Goal: Information Seeking & Learning: Learn about a topic

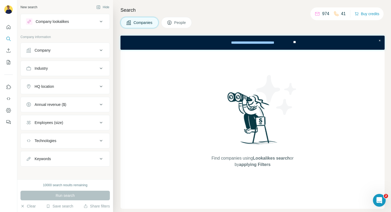
click at [103, 23] on icon at bounding box center [101, 21] width 6 height 6
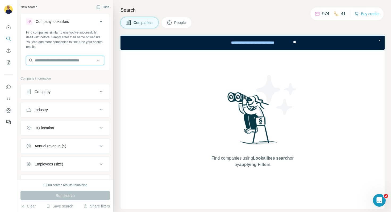
click at [64, 60] on input "text" at bounding box center [65, 61] width 78 height 10
paste input "**********"
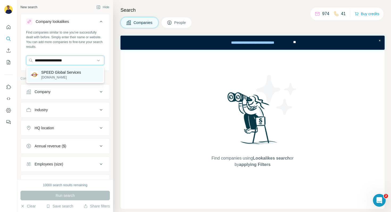
type input "**********"
click at [44, 78] on p "[DOMAIN_NAME]" at bounding box center [61, 77] width 40 height 5
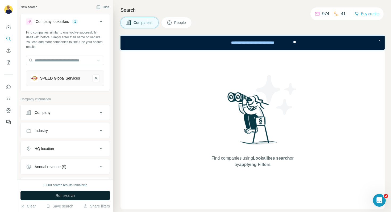
click at [74, 194] on span "Run search" at bounding box center [65, 195] width 19 height 5
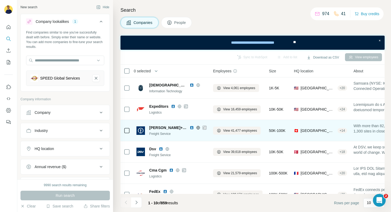
scroll to position [31, 0]
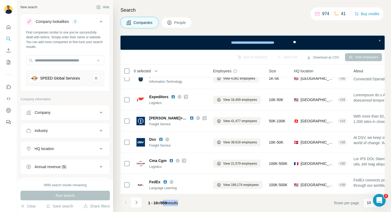
drag, startPoint x: 164, startPoint y: 202, endPoint x: 184, endPoint y: 202, distance: 20.5
click at [182, 202] on div "1 - 10 of 859 results" at bounding box center [163, 203] width 38 height 12
click at [211, 205] on footer "1 - 10 of 859 results Rows per page 10" at bounding box center [252, 203] width 264 height 18
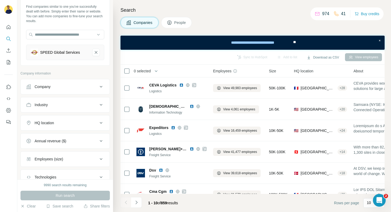
scroll to position [33, 0]
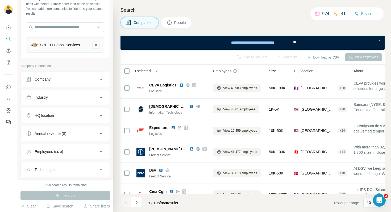
click at [101, 132] on icon at bounding box center [101, 133] width 6 height 6
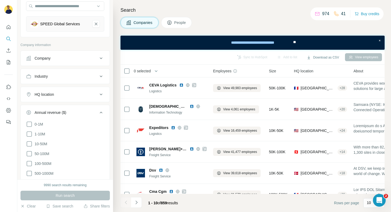
scroll to position [79, 0]
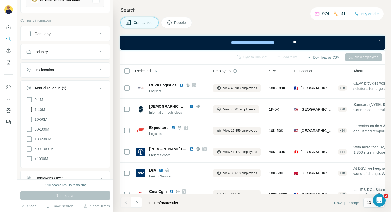
click at [28, 110] on icon at bounding box center [29, 109] width 6 height 6
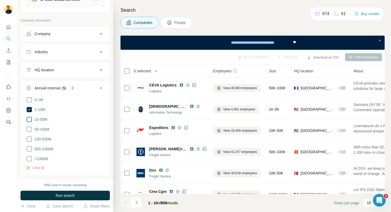
click at [29, 119] on icon at bounding box center [29, 119] width 6 height 6
click at [80, 193] on button "Run search" at bounding box center [64, 196] width 89 height 10
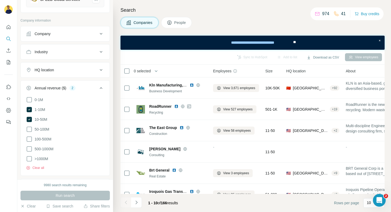
click at [77, 69] on div "HQ location" at bounding box center [62, 69] width 72 height 5
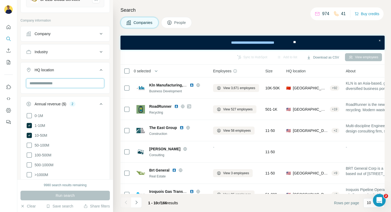
click at [58, 84] on input "text" at bounding box center [65, 83] width 78 height 10
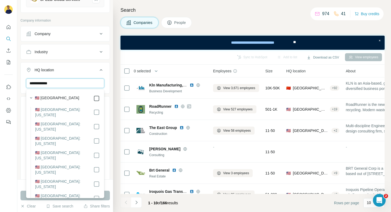
type input "**********"
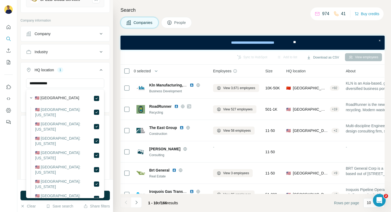
click at [220, 26] on div "Companies People" at bounding box center [252, 22] width 264 height 11
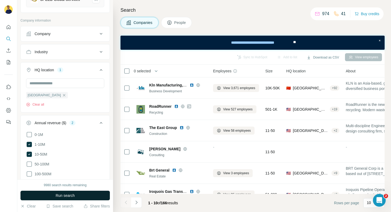
click at [80, 194] on button "Run search" at bounding box center [64, 196] width 89 height 10
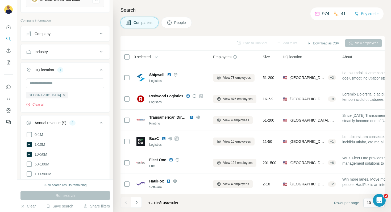
scroll to position [82, 0]
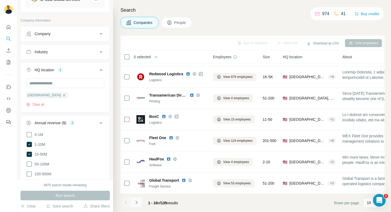
click at [139, 204] on button "Navigate to next page" at bounding box center [136, 202] width 11 height 11
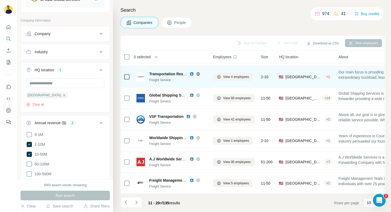
click at [198, 74] on icon at bounding box center [198, 74] width 4 height 4
click at [191, 73] on img at bounding box center [191, 74] width 4 height 4
click at [232, 77] on span "View 4 employees" at bounding box center [236, 76] width 26 height 5
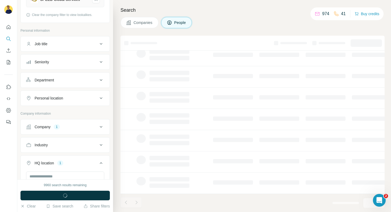
scroll to position [0, 0]
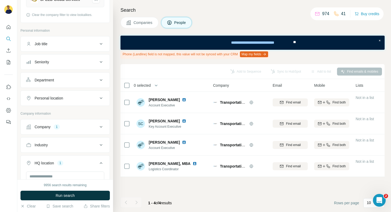
click at [142, 20] on span "Companies" at bounding box center [142, 22] width 19 height 5
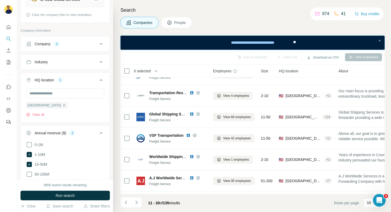
scroll to position [96, 0]
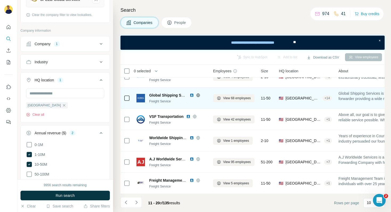
click at [197, 95] on icon at bounding box center [198, 95] width 4 height 4
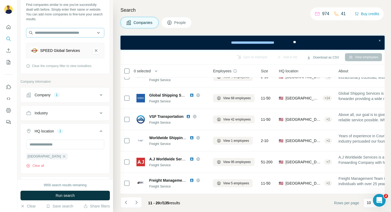
scroll to position [23, 0]
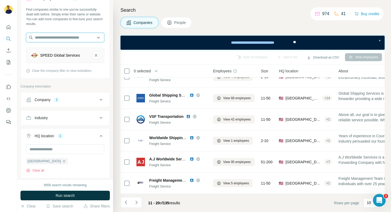
click at [72, 35] on input "text" at bounding box center [65, 38] width 78 height 10
click at [73, 35] on input "text" at bounding box center [65, 38] width 78 height 10
click at [90, 21] on div "Find companies similar to one you've successfully dealt with before. Simply ent…" at bounding box center [65, 16] width 78 height 19
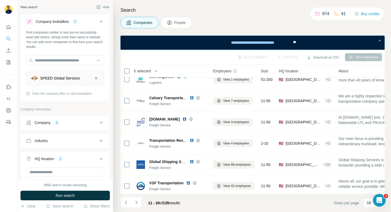
scroll to position [0, 0]
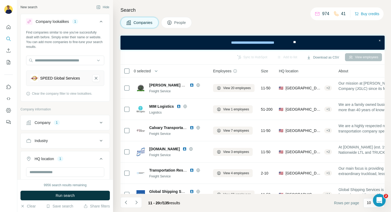
click at [280, 15] on div "Search Companies People Sync to HubSpot Add to list Download as CSV View employ…" at bounding box center [252, 106] width 278 height 212
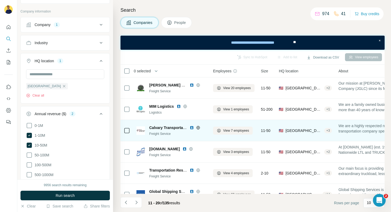
scroll to position [70, 0]
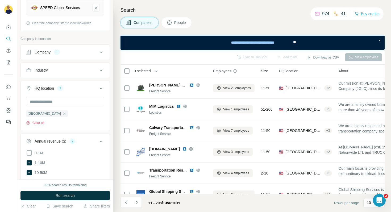
click at [99, 52] on icon at bounding box center [101, 52] width 6 height 6
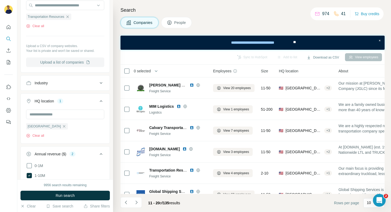
scroll to position [145, 0]
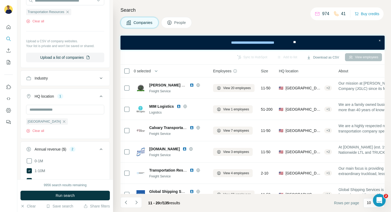
click at [72, 79] on div "Industry" at bounding box center [62, 77] width 72 height 5
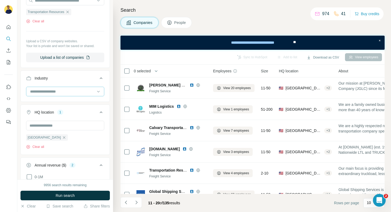
click at [70, 91] on input at bounding box center [62, 91] width 66 height 6
click at [64, 92] on input at bounding box center [62, 91] width 66 height 6
click at [46, 89] on input at bounding box center [62, 91] width 66 height 6
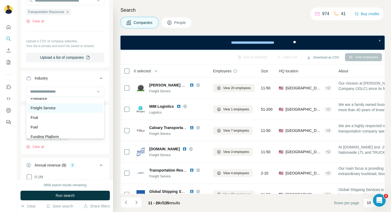
click at [54, 107] on p "Freight Service" at bounding box center [43, 107] width 25 height 5
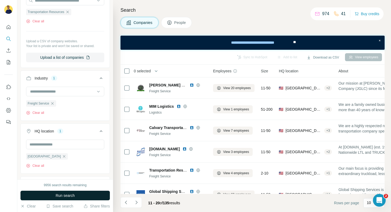
click at [77, 196] on button "Run search" at bounding box center [64, 196] width 89 height 10
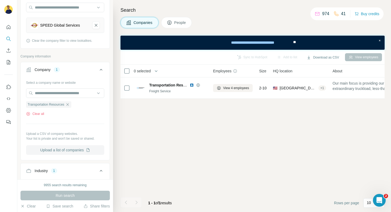
scroll to position [48, 0]
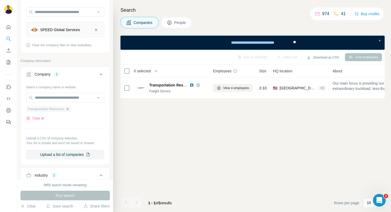
click at [69, 108] on icon "button" at bounding box center [67, 109] width 4 height 4
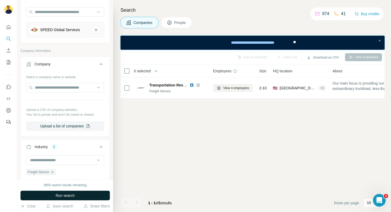
click at [72, 200] on button "Run search" at bounding box center [64, 196] width 89 height 10
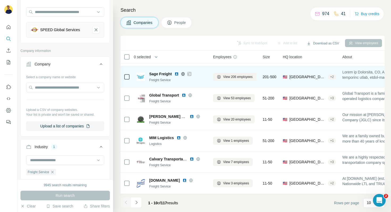
scroll to position [19, 0]
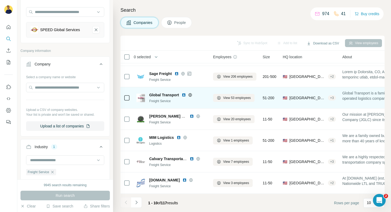
click at [191, 95] on icon at bounding box center [189, 94] width 1 height 3
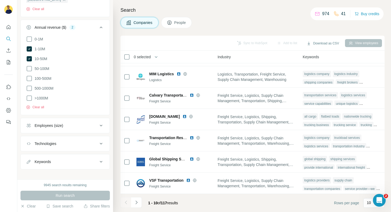
scroll to position [278, 0]
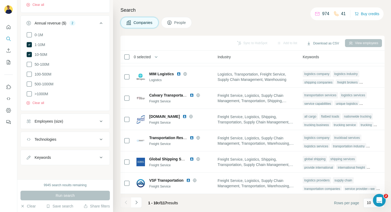
click at [79, 155] on div "Keywords" at bounding box center [62, 157] width 72 height 5
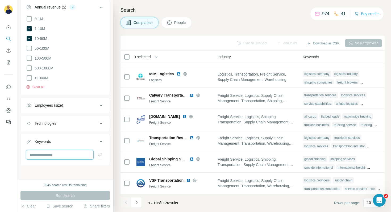
click at [69, 154] on input "text" at bounding box center [59, 155] width 67 height 10
type input "***"
click at [103, 152] on button "button" at bounding box center [100, 155] width 9 height 10
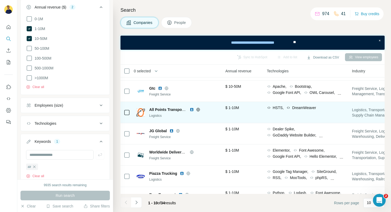
scroll to position [80, 242]
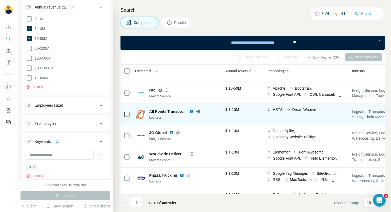
click at [198, 111] on icon at bounding box center [197, 111] width 3 height 0
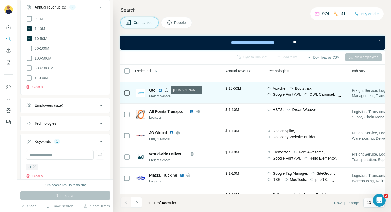
click at [167, 92] on icon at bounding box center [166, 90] width 4 height 4
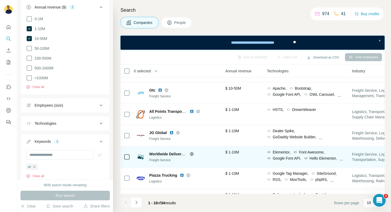
scroll to position [96, 242]
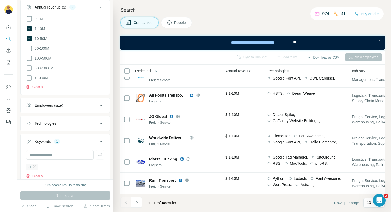
click at [35, 166] on icon "button" at bounding box center [34, 166] width 2 height 2
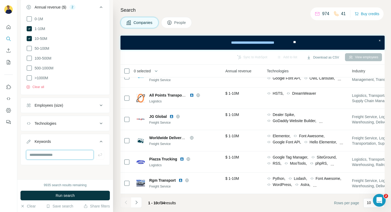
click at [49, 157] on input "text" at bounding box center [59, 155] width 67 height 10
type input "*********"
click at [102, 156] on icon "button" at bounding box center [99, 154] width 5 height 5
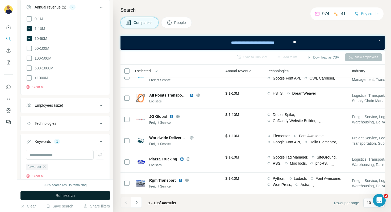
click at [75, 191] on button "Run search" at bounding box center [64, 196] width 89 height 10
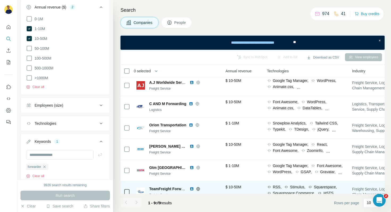
scroll to position [0, 242]
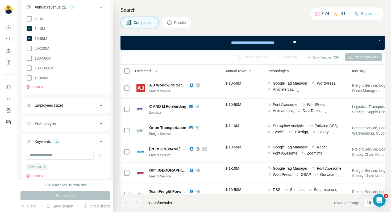
click at [323, 69] on div "Technologies" at bounding box center [306, 71] width 79 height 6
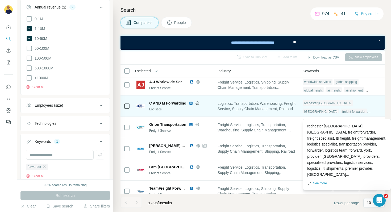
scroll to position [0, 378]
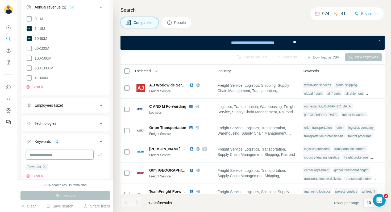
click at [61, 156] on input "text" at bounding box center [59, 155] width 67 height 10
type input "**********"
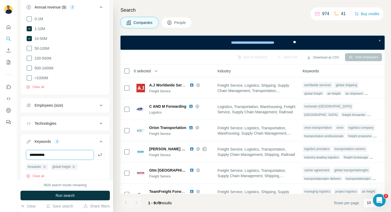
type input "**********"
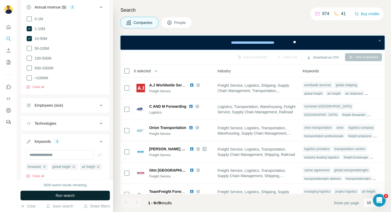
click at [67, 195] on span "Run search" at bounding box center [65, 195] width 19 height 5
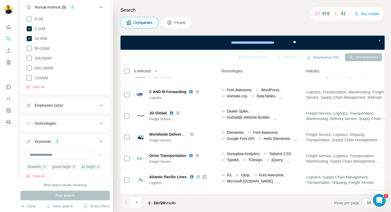
scroll to position [45, 287]
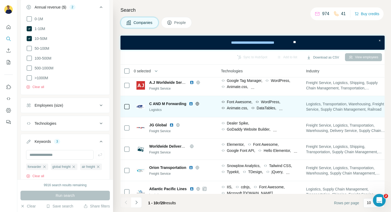
click at [198, 103] on icon at bounding box center [197, 103] width 1 height 3
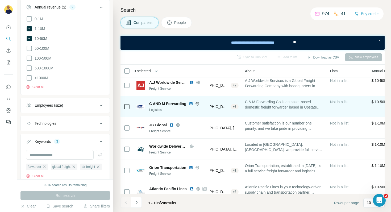
scroll to position [45, 0]
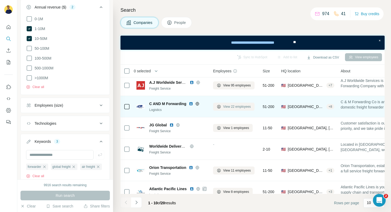
click at [229, 106] on span "View 22 employees" at bounding box center [237, 106] width 28 height 5
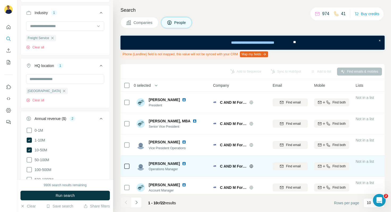
scroll to position [111, 0]
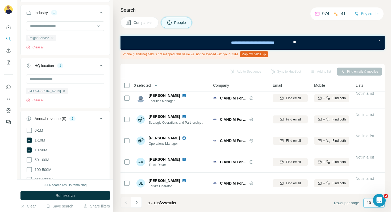
click at [368, 204] on p "10" at bounding box center [368, 202] width 4 height 5
click at [372, 170] on p "40" at bounding box center [369, 171] width 4 height 5
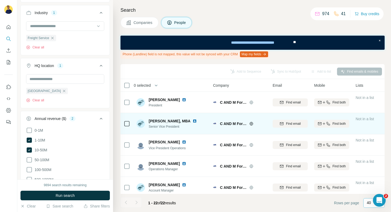
click at [192, 121] on img at bounding box center [194, 121] width 4 height 4
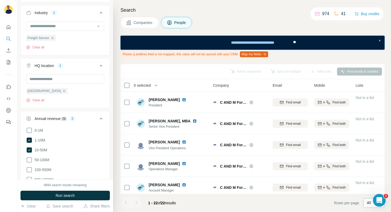
click at [140, 20] on button "Companies" at bounding box center [139, 22] width 38 height 11
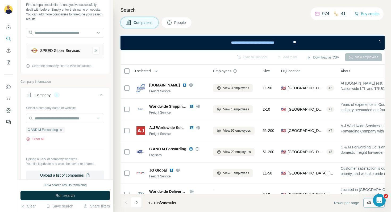
scroll to position [28, 0]
click at [63, 129] on icon "button" at bounding box center [61, 129] width 4 height 4
